Goal: Task Accomplishment & Management: Manage account settings

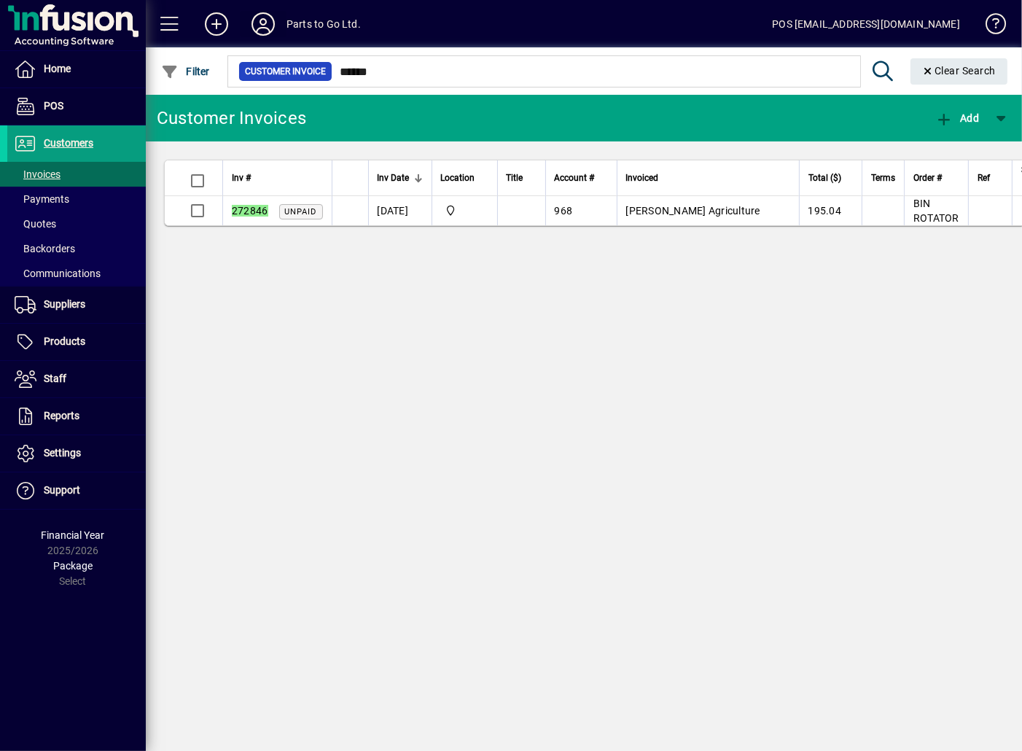
click at [270, 22] on icon at bounding box center [263, 23] width 29 height 23
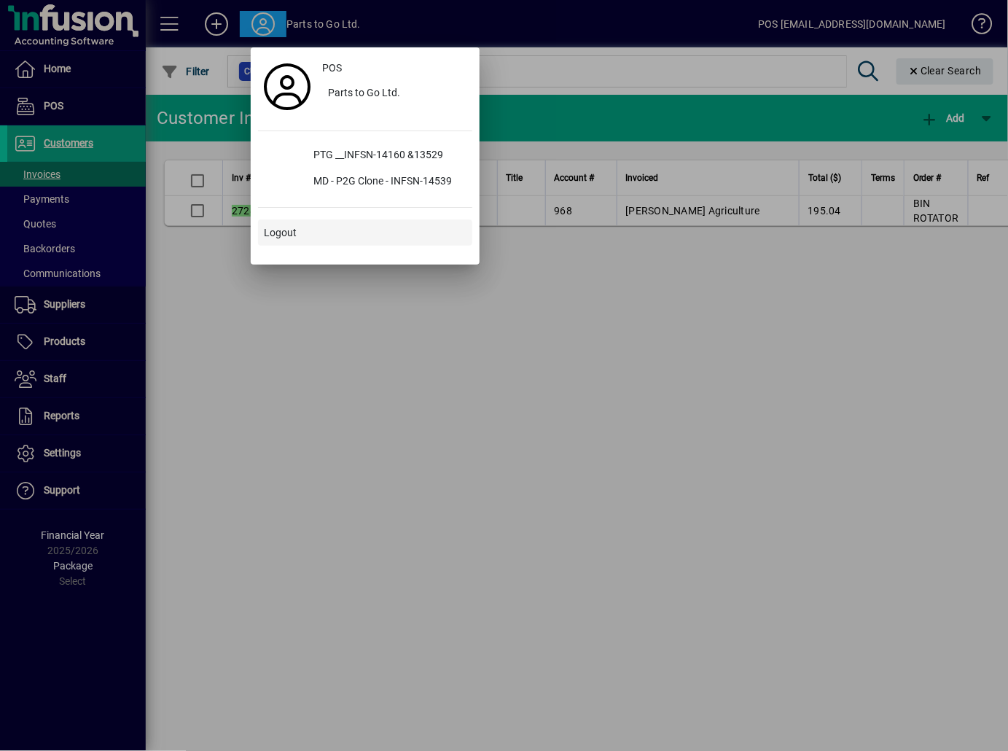
click at [306, 228] on span at bounding box center [365, 232] width 214 height 35
